Goal: Transaction & Acquisition: Purchase product/service

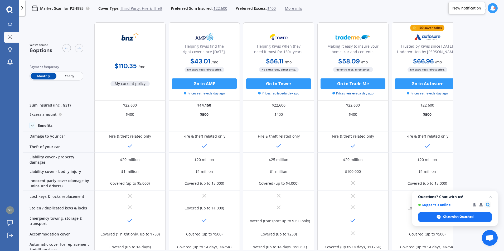
click at [67, 77] on span "Yearly" at bounding box center [69, 76] width 26 height 7
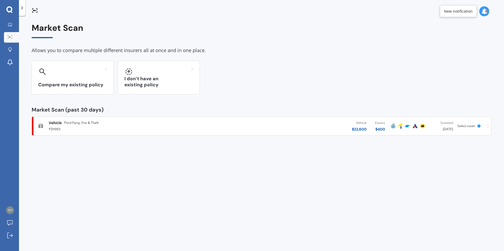
click at [482, 126] on div "Select cover" at bounding box center [469, 126] width 25 height 4
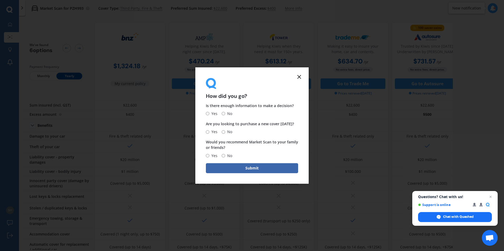
click at [299, 78] on icon at bounding box center [299, 77] width 6 height 6
